Goal: Task Accomplishment & Management: Complete application form

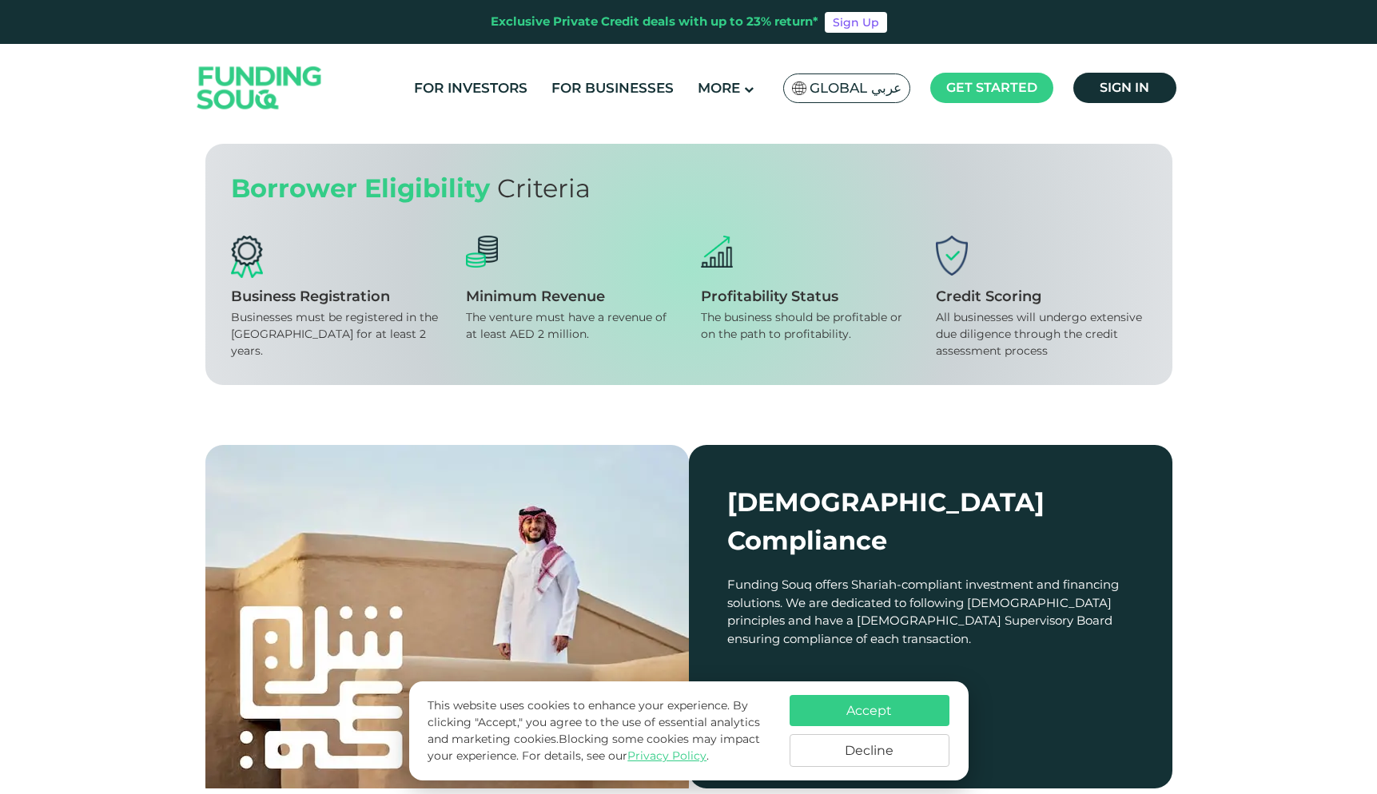
scroll to position [1390, 0]
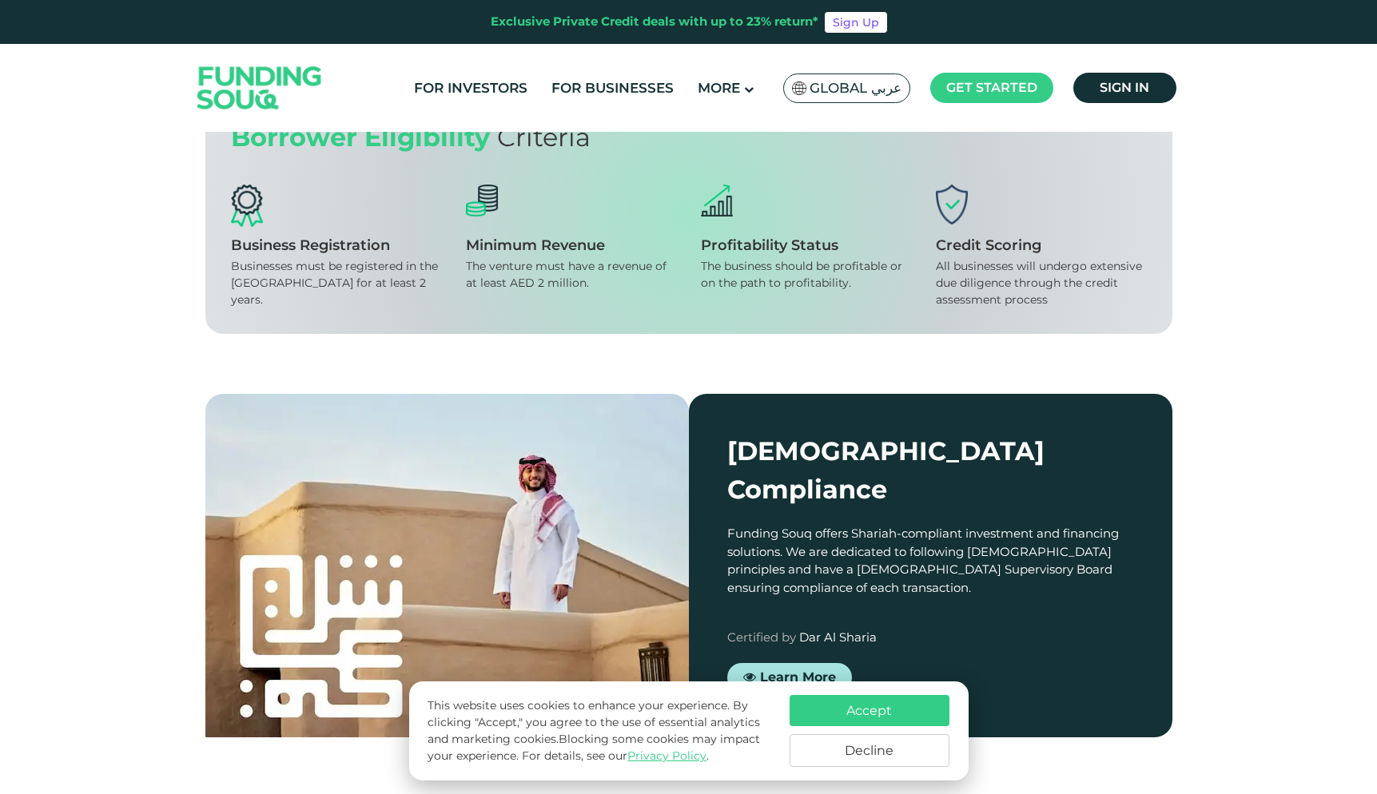
click at [288, 30] on span "Get funded" at bounding box center [273, 21] width 74 height 15
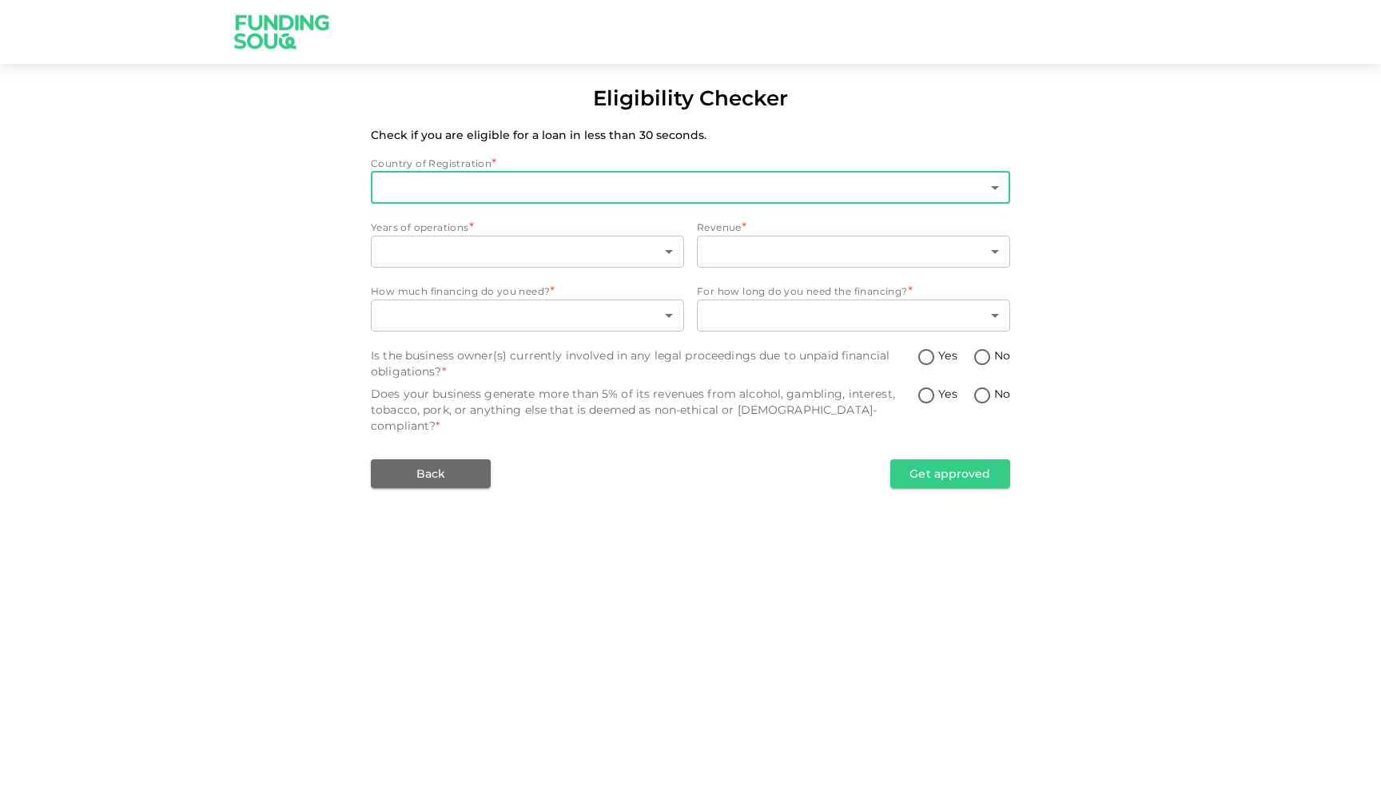
type input "1"
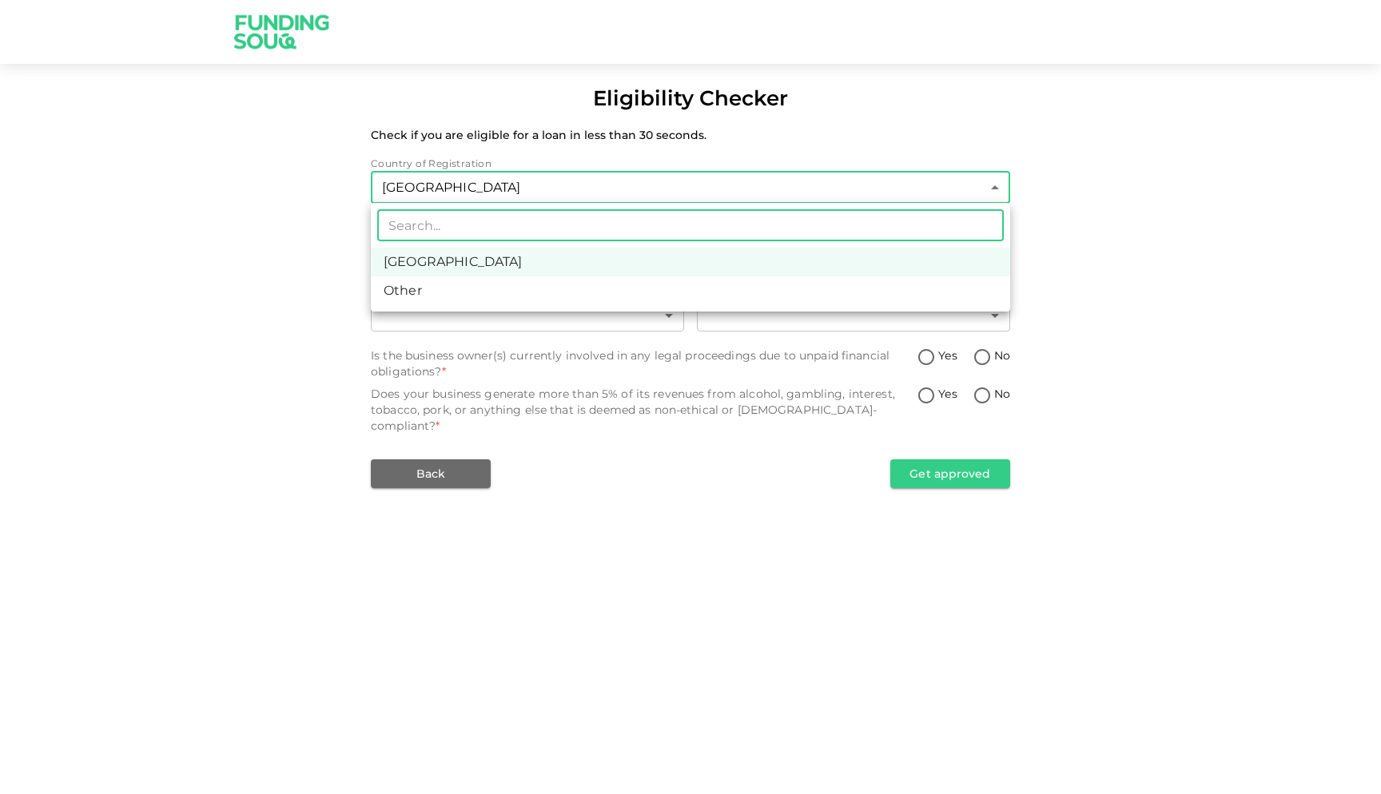
click at [519, 176] on body "Eligibility Checker Check if you are eligible for a loan in less than 30 second…" at bounding box center [690, 397] width 1381 height 794
click at [518, 171] on div at bounding box center [690, 397] width 1381 height 794
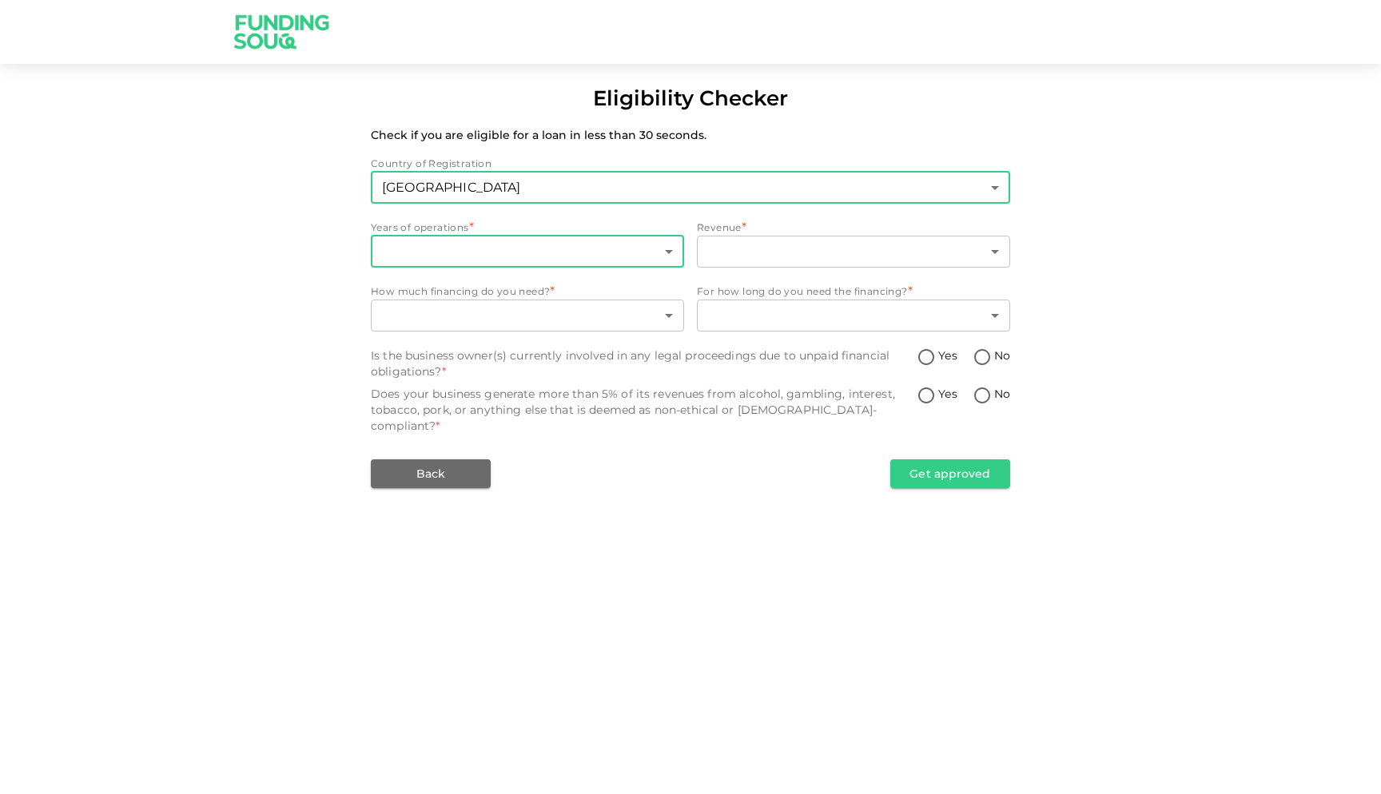
click at [483, 245] on body "Eligibility Checker Check if you are eligible for a loan in less than 30 second…" at bounding box center [690, 397] width 1381 height 794
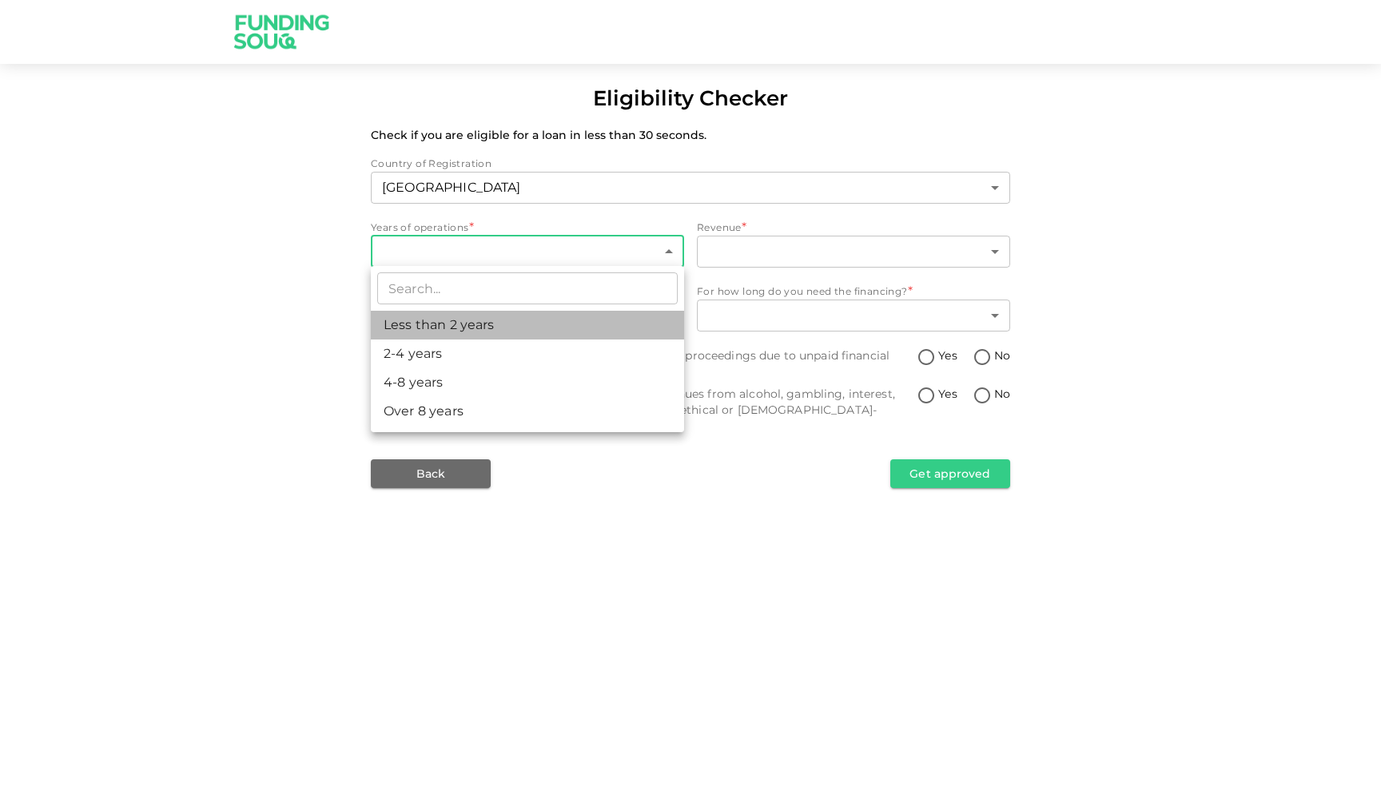
click at [470, 320] on li "Less than 2 years" at bounding box center [527, 325] width 313 height 29
type input "1"
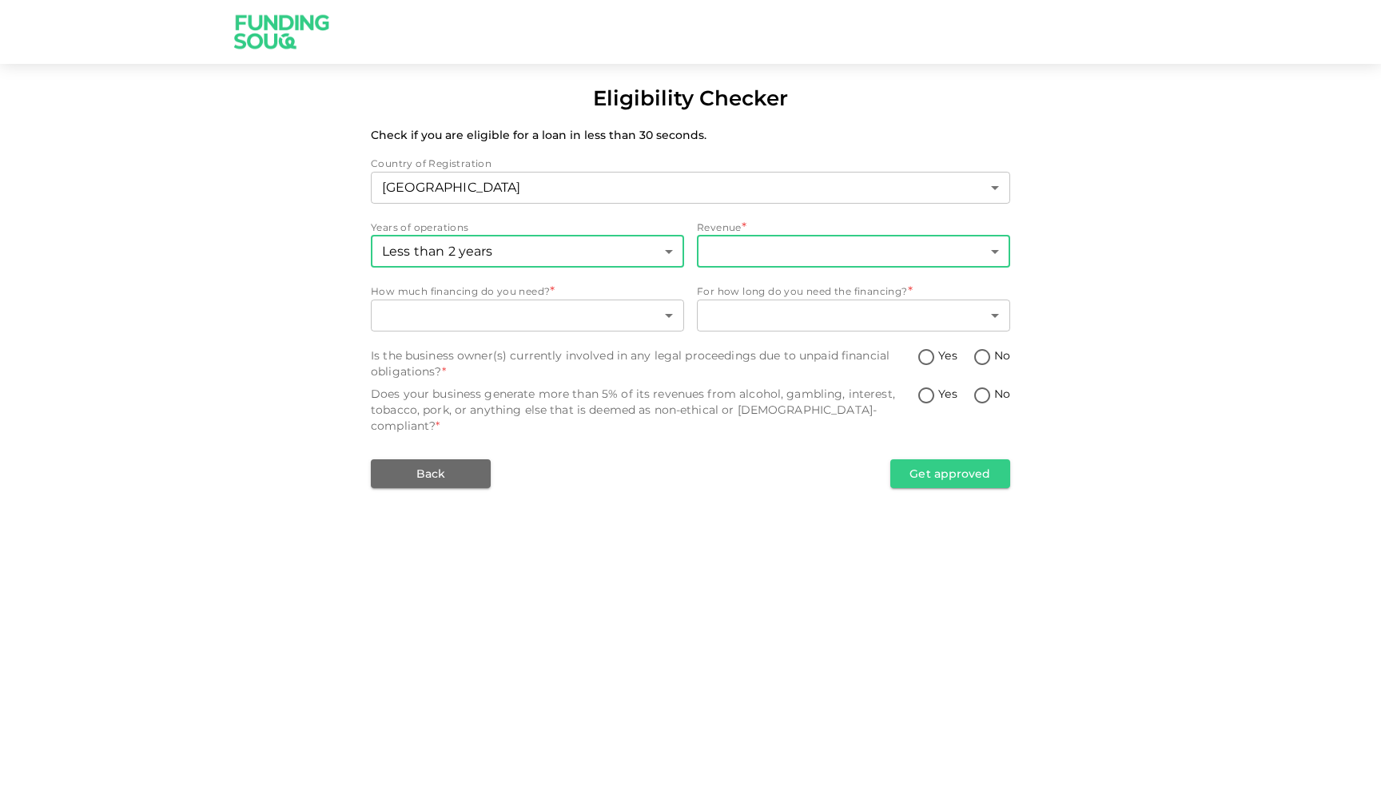
click at [710, 249] on body "Eligibility Checker Check if you are eligible for a loan in less than 30 second…" at bounding box center [690, 397] width 1381 height 794
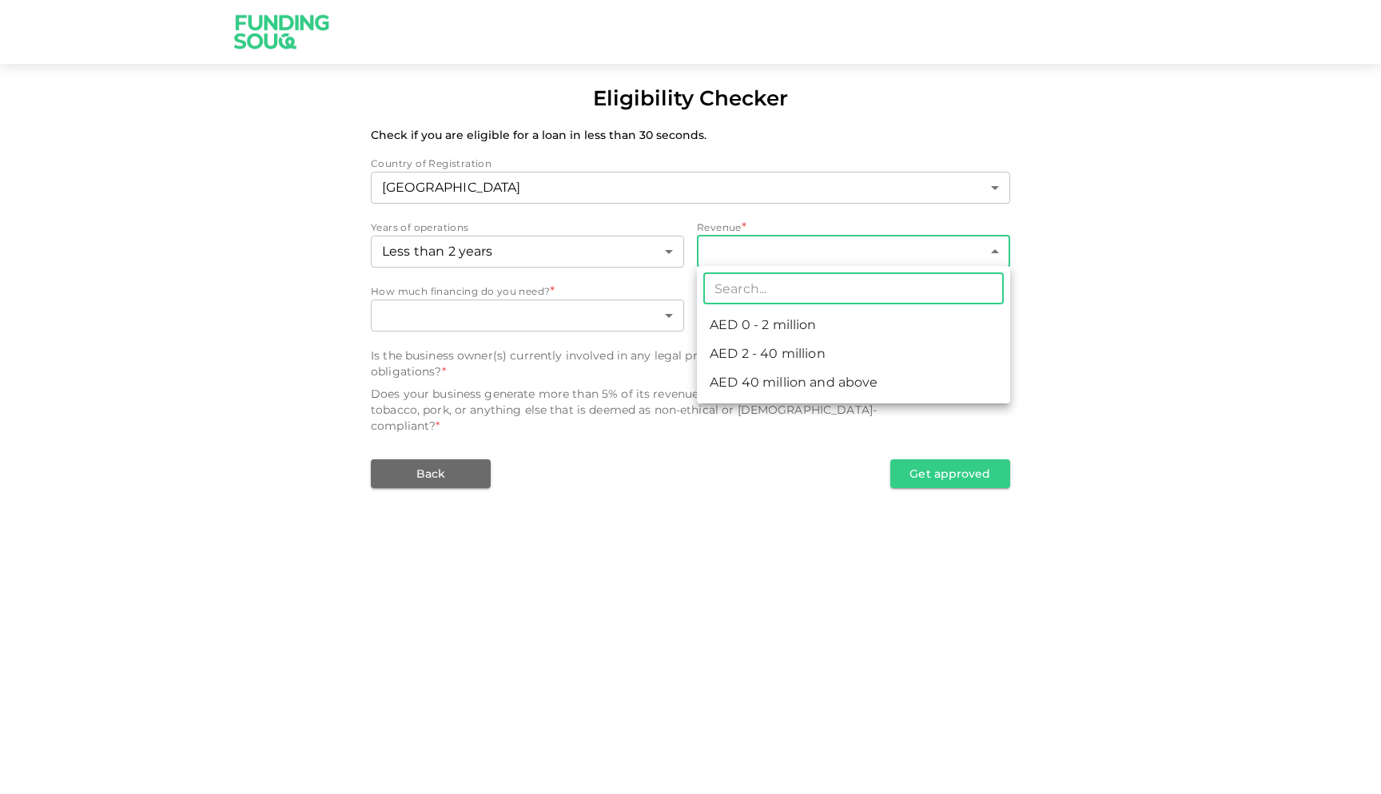
click at [748, 328] on li "AED 0 - 2 million" at bounding box center [853, 325] width 313 height 29
type input "1"
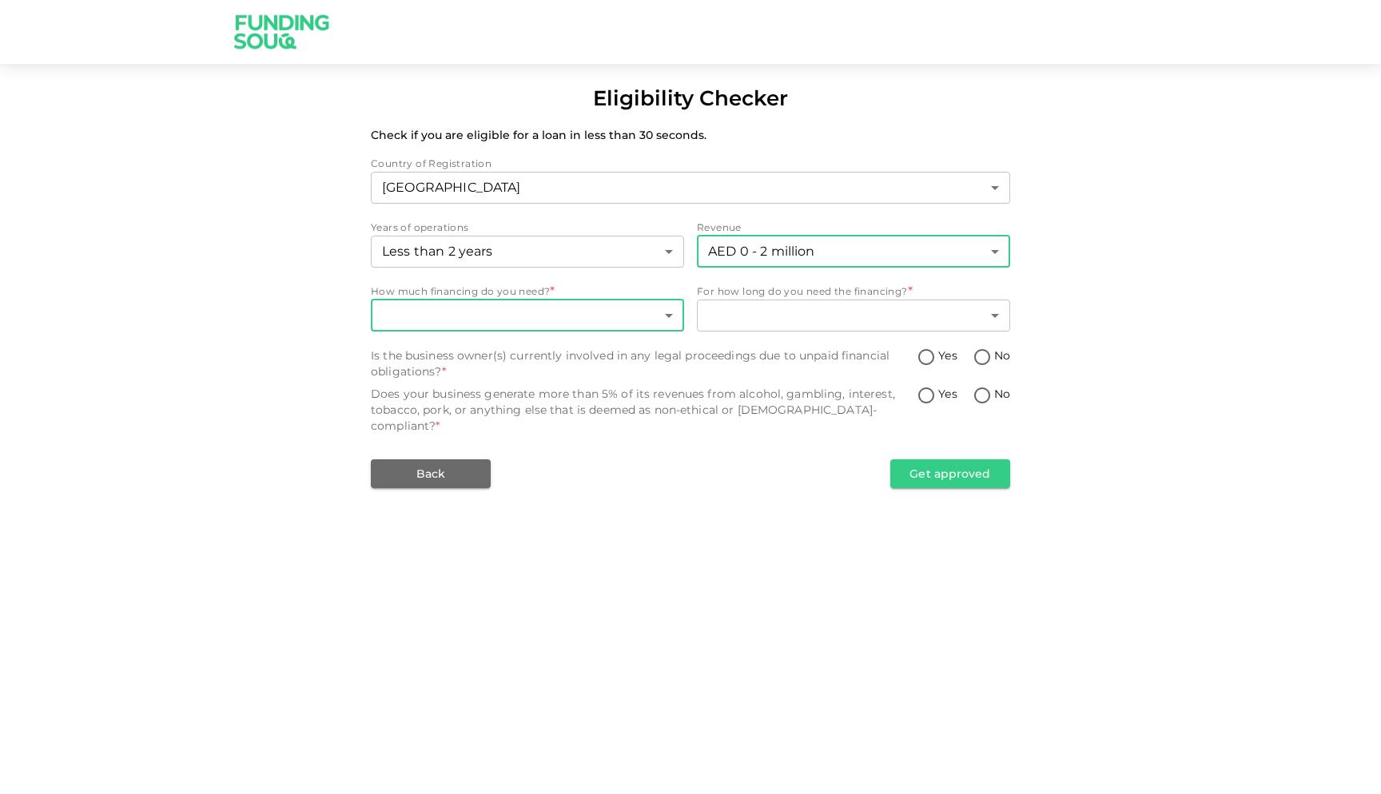
click at [634, 320] on body "Eligibility Checker Check if you are eligible for a loan in less than 30 second…" at bounding box center [690, 397] width 1381 height 794
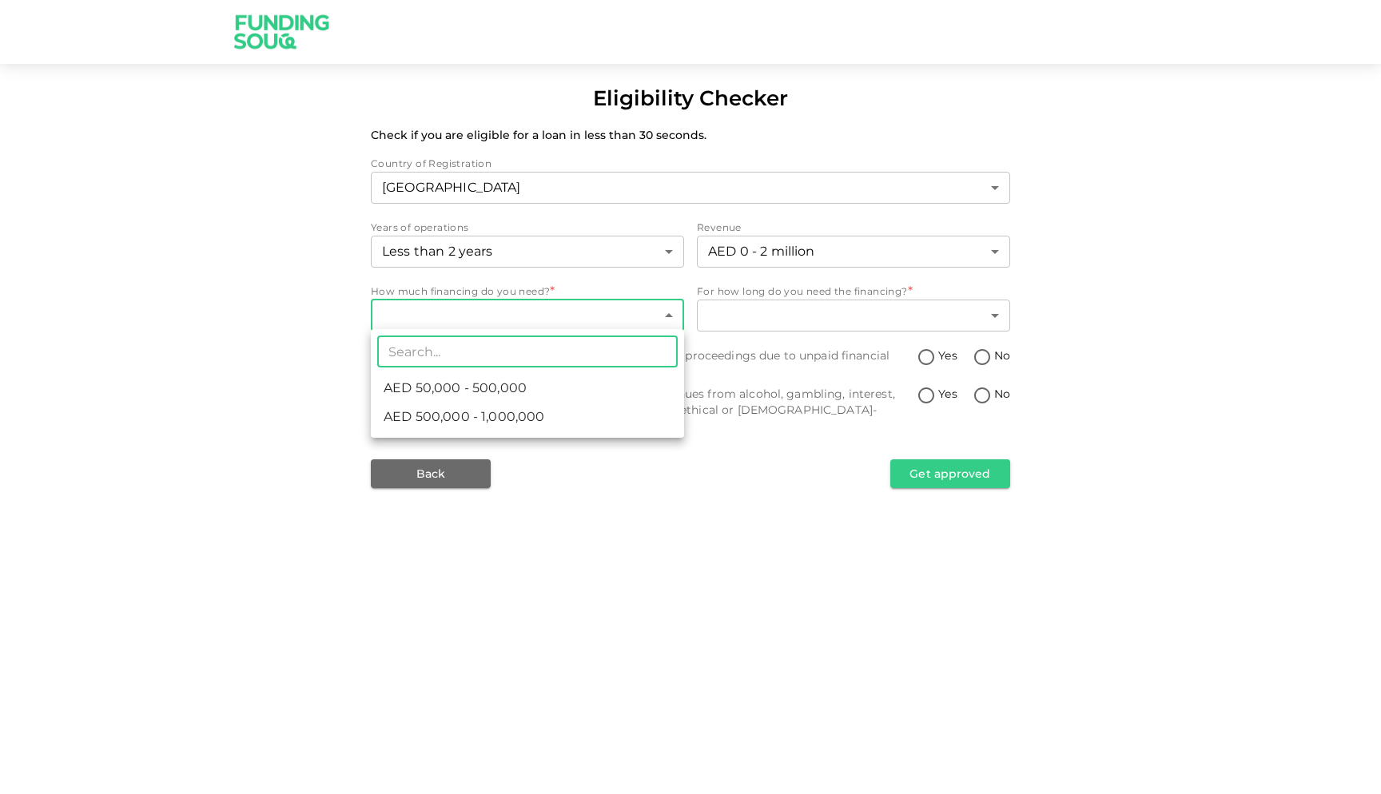
click at [598, 384] on li "AED 50,000 - 500,000" at bounding box center [527, 388] width 313 height 29
type input "1"
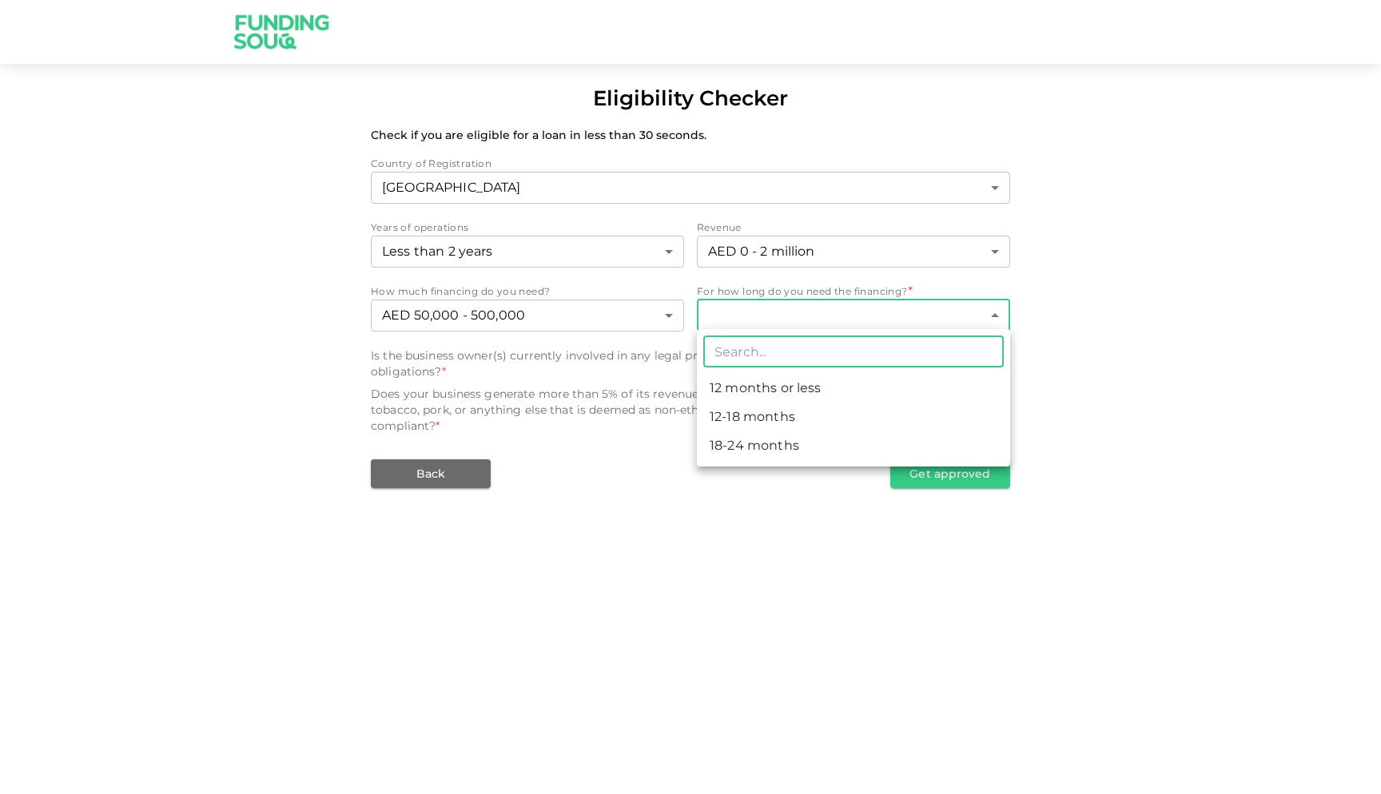
click at [738, 326] on body "Eligibility Checker Check if you are eligible for a loan in less than 30 second…" at bounding box center [690, 397] width 1381 height 794
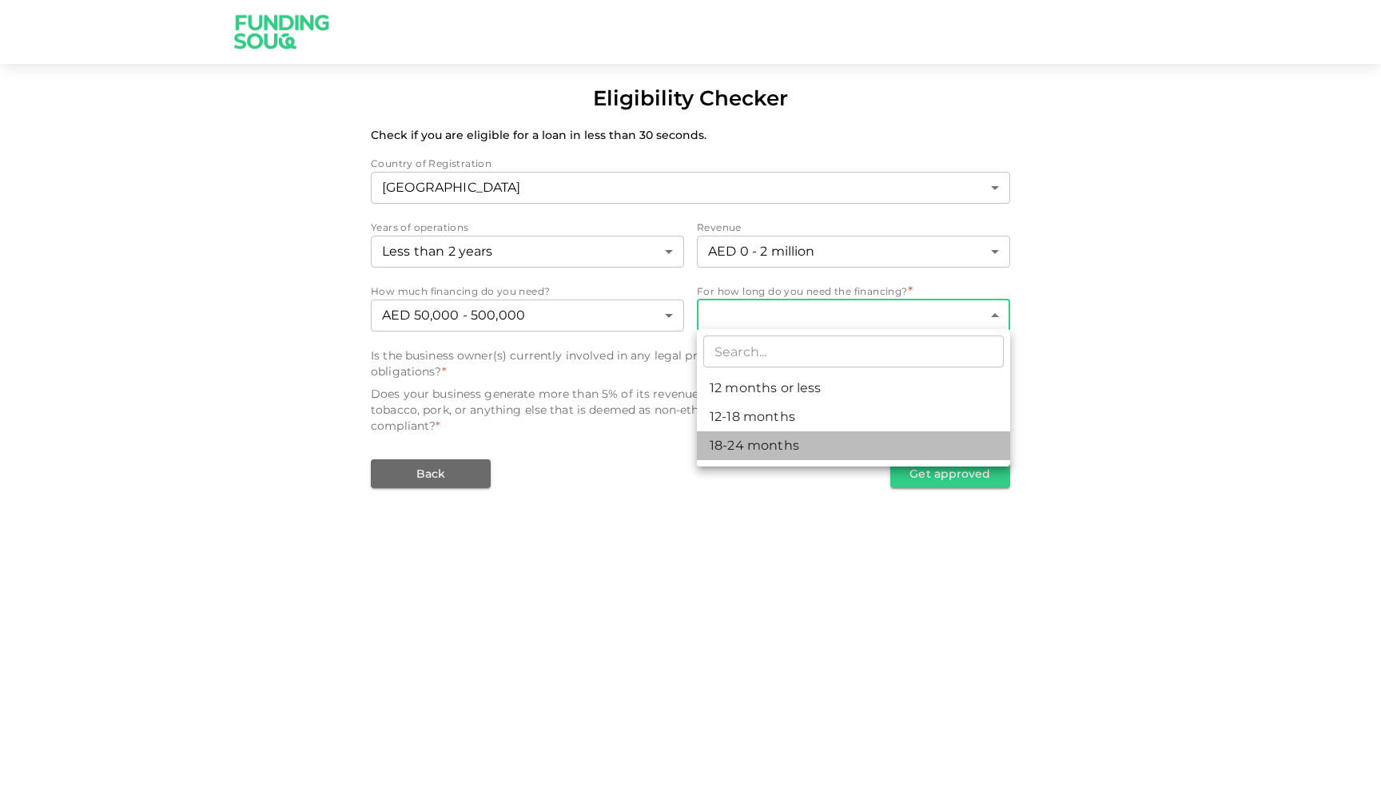
click at [751, 441] on li "18-24 months" at bounding box center [853, 445] width 313 height 29
type input "3"
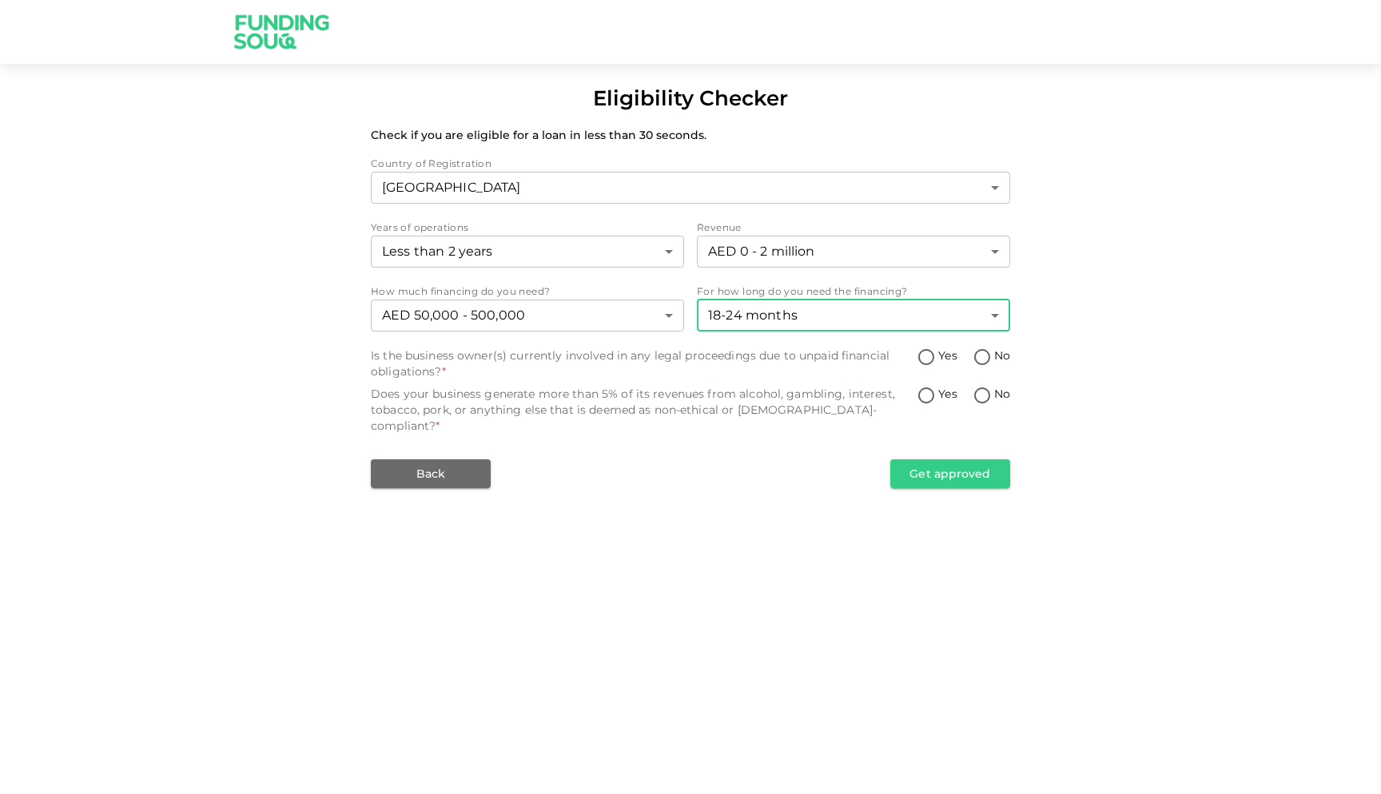
click at [974, 355] on input "No" at bounding box center [982, 359] width 24 height 22
radio input "true"
click at [981, 398] on input "No" at bounding box center [982, 397] width 24 height 22
radio input "true"
click at [975, 459] on button "Get approved" at bounding box center [950, 473] width 120 height 29
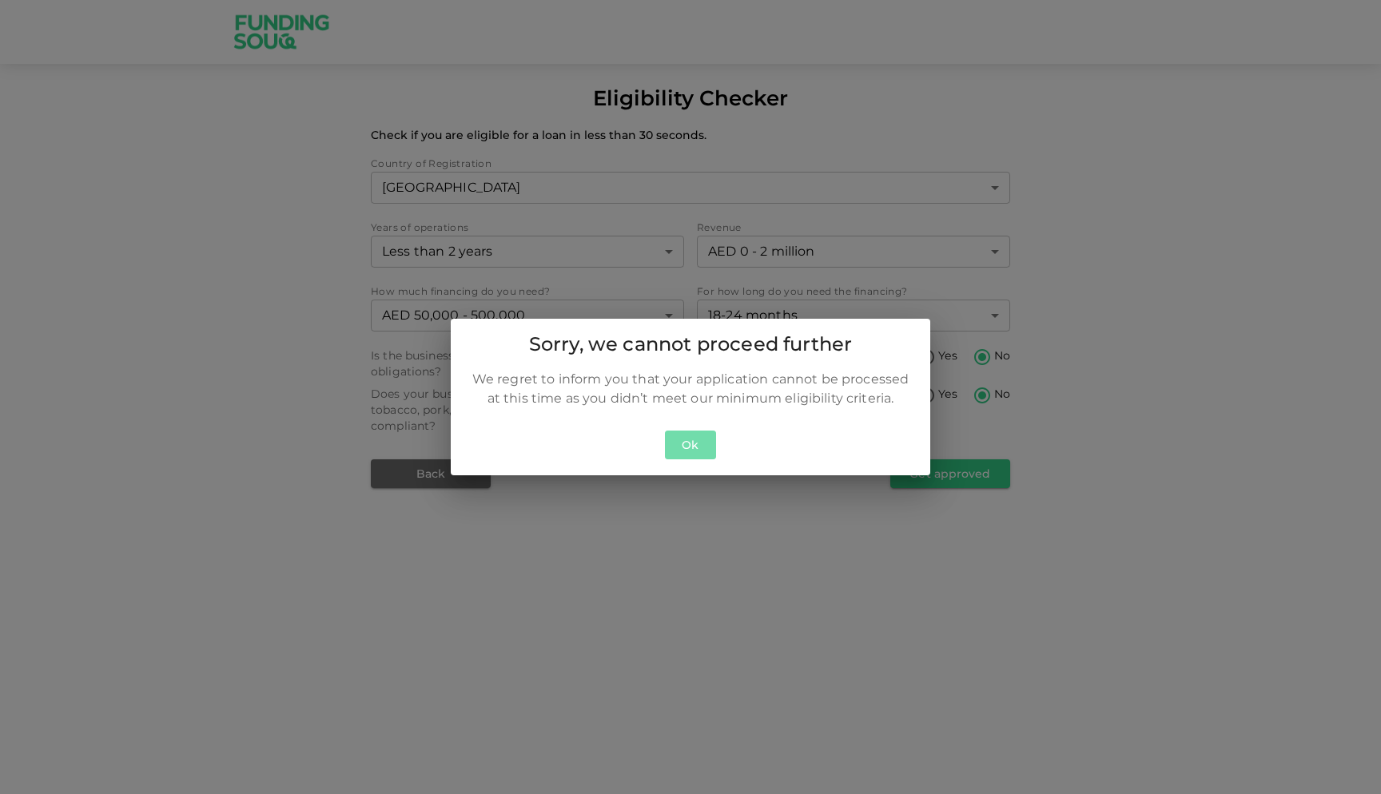
click at [700, 447] on button "Ok" at bounding box center [690, 446] width 51 height 30
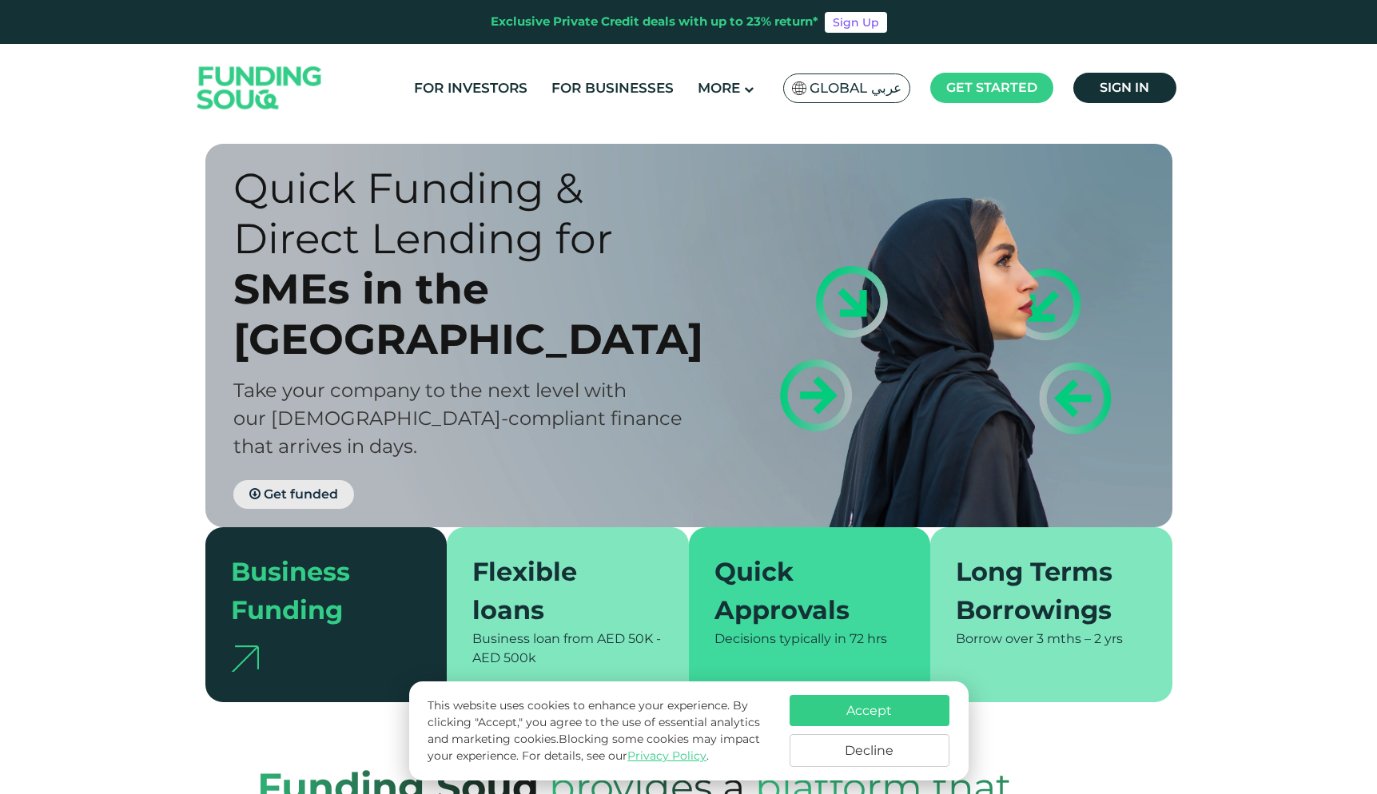
click at [312, 487] on span "Get funded" at bounding box center [301, 494] width 74 height 15
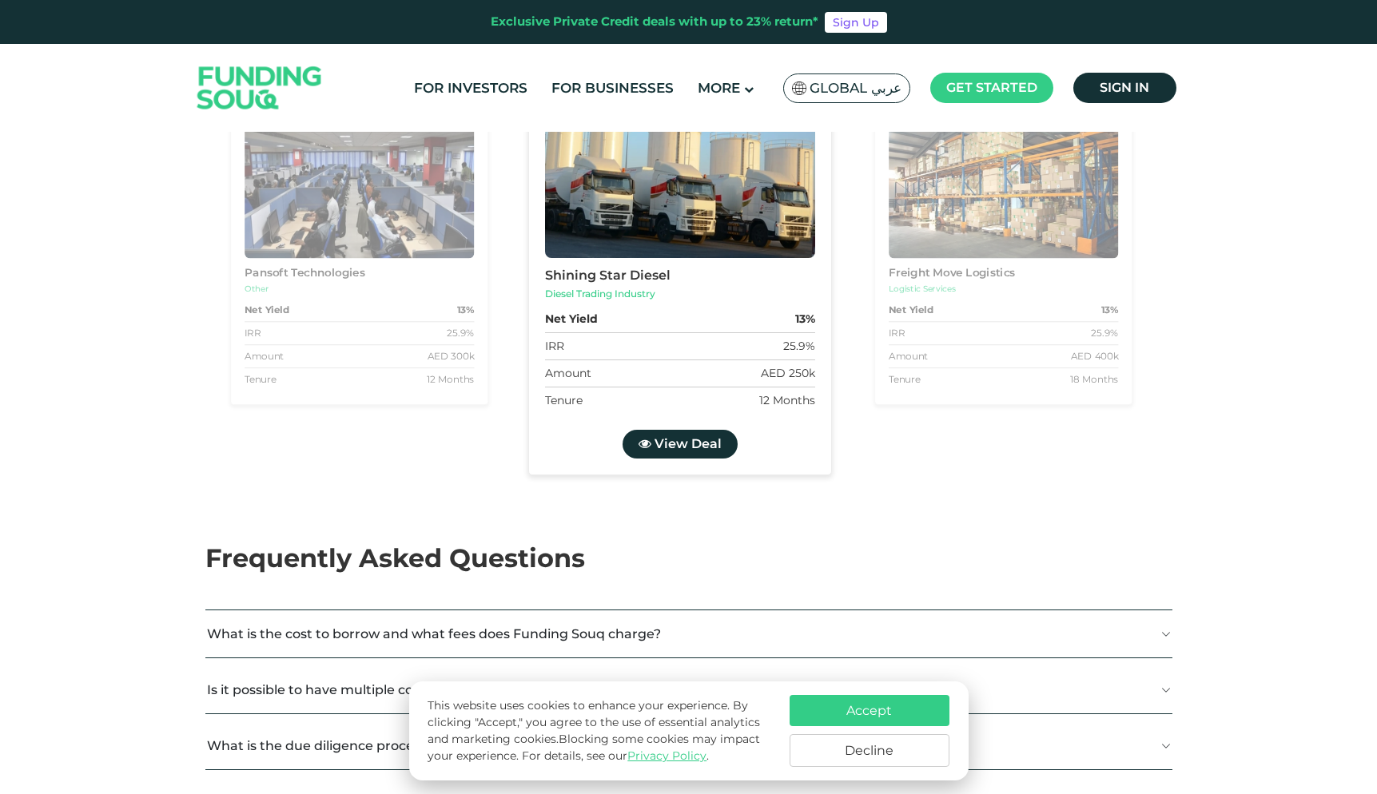
scroll to position [2372, 0]
